Goal: Navigation & Orientation: Find specific page/section

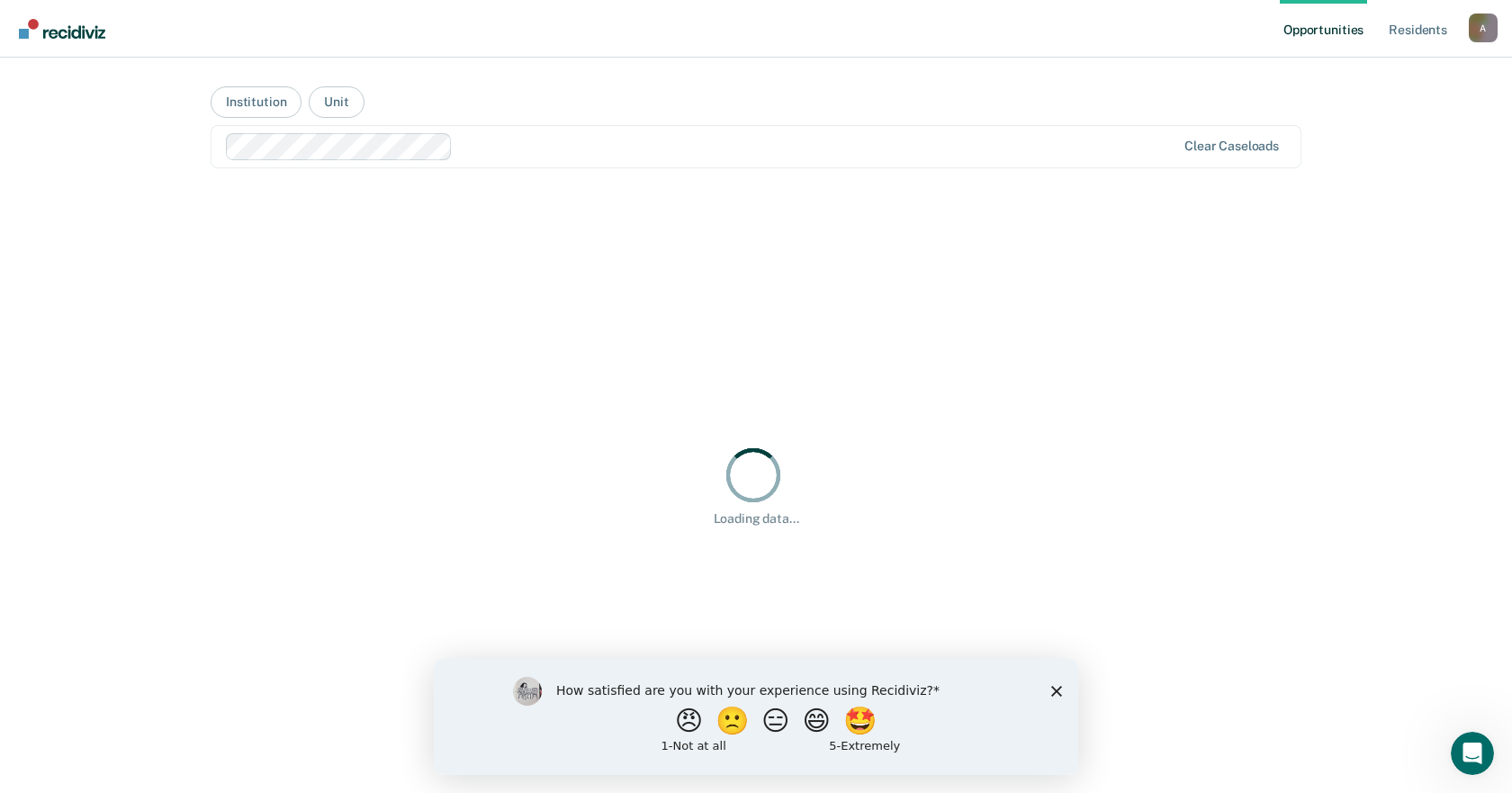
click at [150, 410] on div "Opportunities Resident s Alan.Butterworth@doc.mo.gov A Profile How it works Log…" at bounding box center [756, 396] width 1512 height 793
click at [1055, 695] on icon "Close survey" at bounding box center [1056, 690] width 11 height 11
